Goal: Navigation & Orientation: Find specific page/section

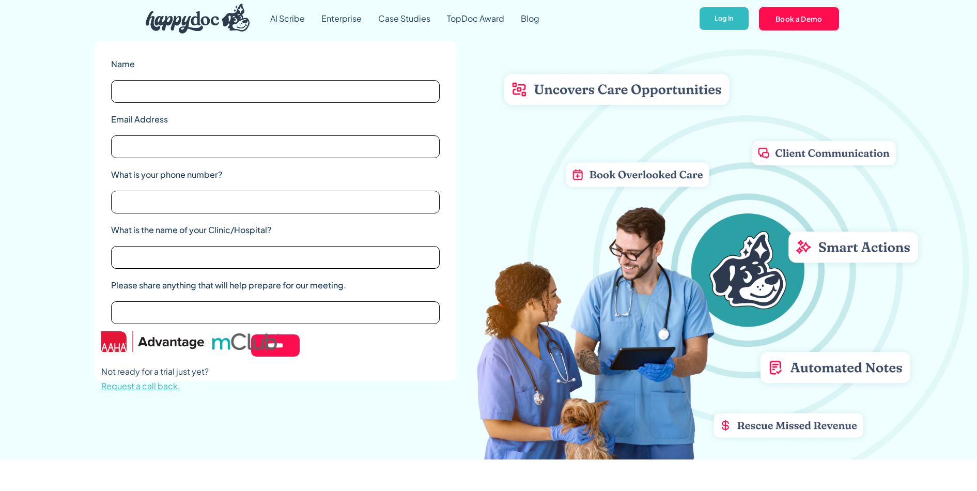
click at [215, 14] on img "home" at bounding box center [198, 19] width 104 height 30
click at [292, 25] on link "AI Scribe" at bounding box center [287, 18] width 51 height 37
